Goal: Task Accomplishment & Management: Manage account settings

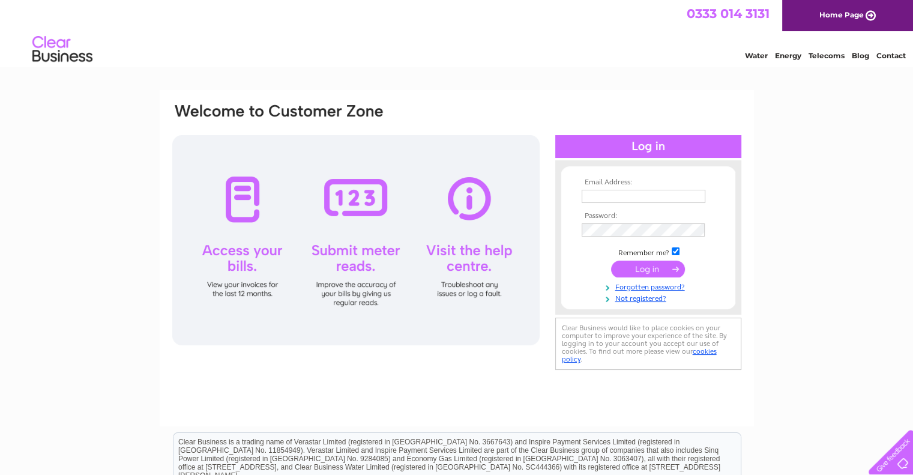
type input "[EMAIL_ADDRESS][DOMAIN_NAME]"
click at [639, 270] on input "submit" at bounding box center [648, 269] width 74 height 17
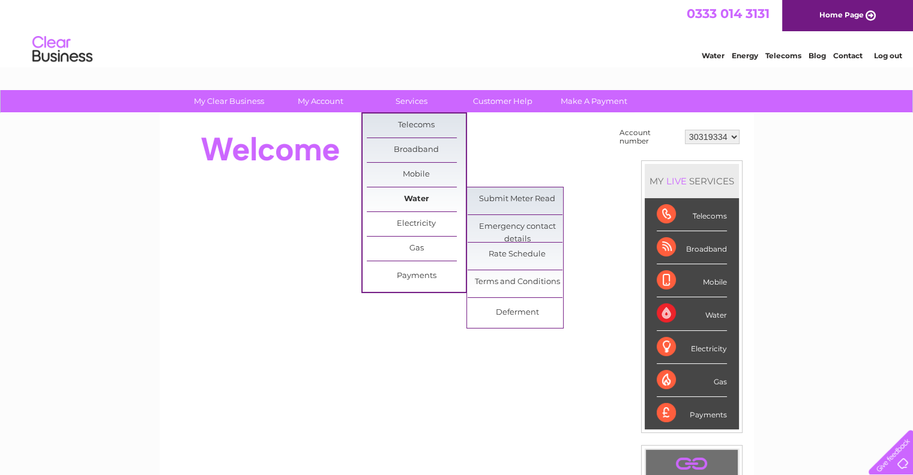
click at [415, 197] on link "Water" at bounding box center [416, 199] width 99 height 24
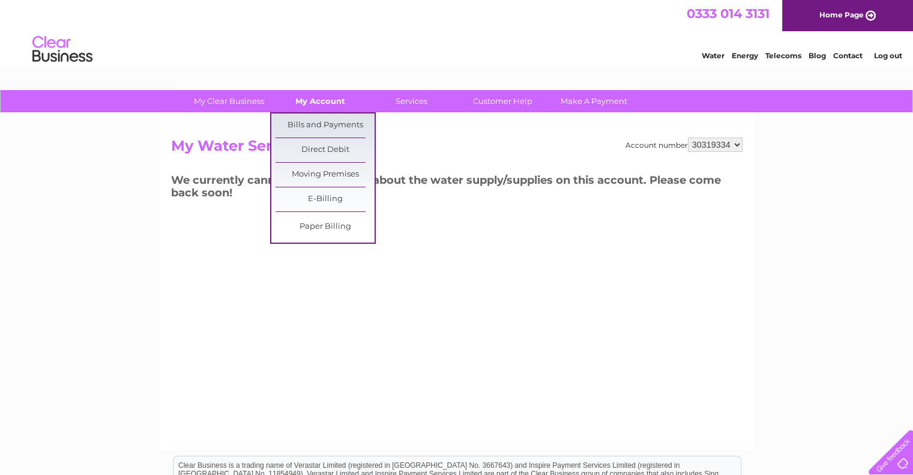
click at [333, 106] on link "My Account" at bounding box center [320, 101] width 99 height 22
